Goal: Task Accomplishment & Management: Complete application form

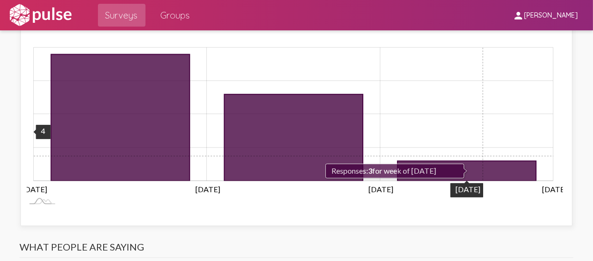
scroll to position [1236, 0]
